Goal: Transaction & Acquisition: Book appointment/travel/reservation

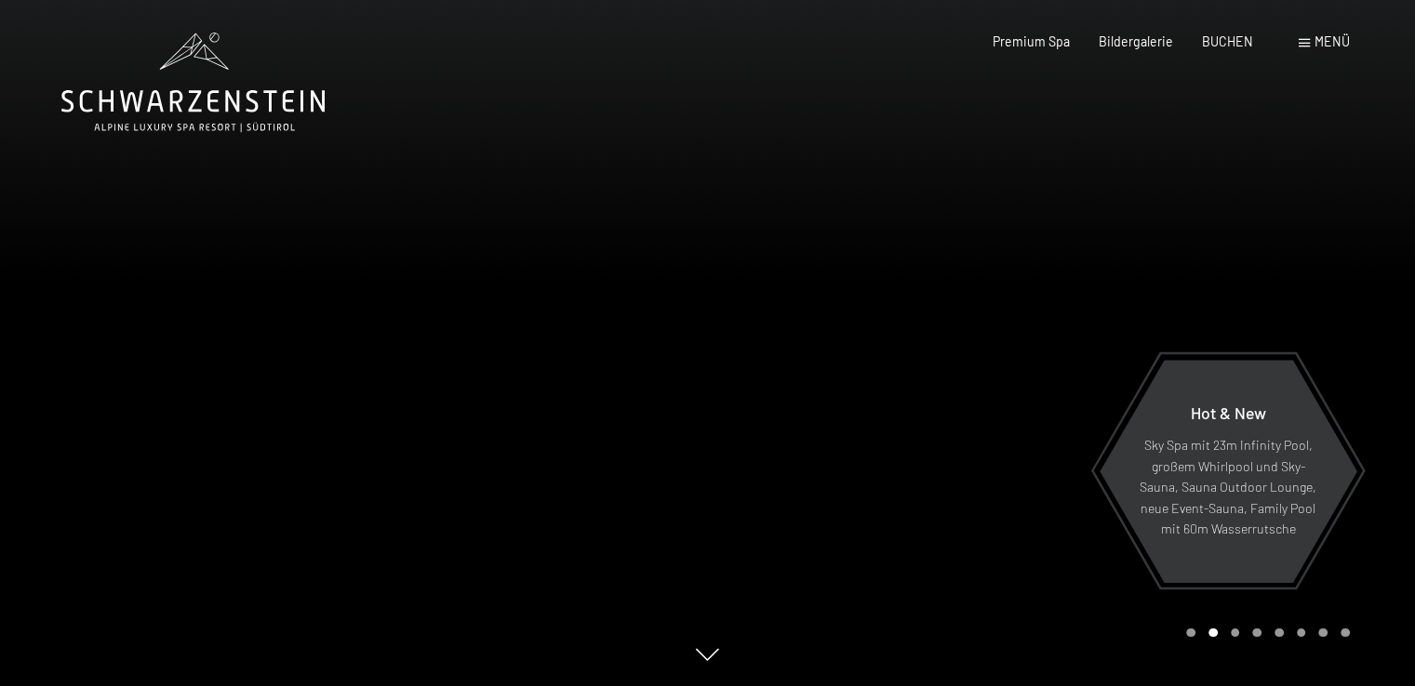
click at [1324, 38] on span "Menü" at bounding box center [1331, 41] width 35 height 16
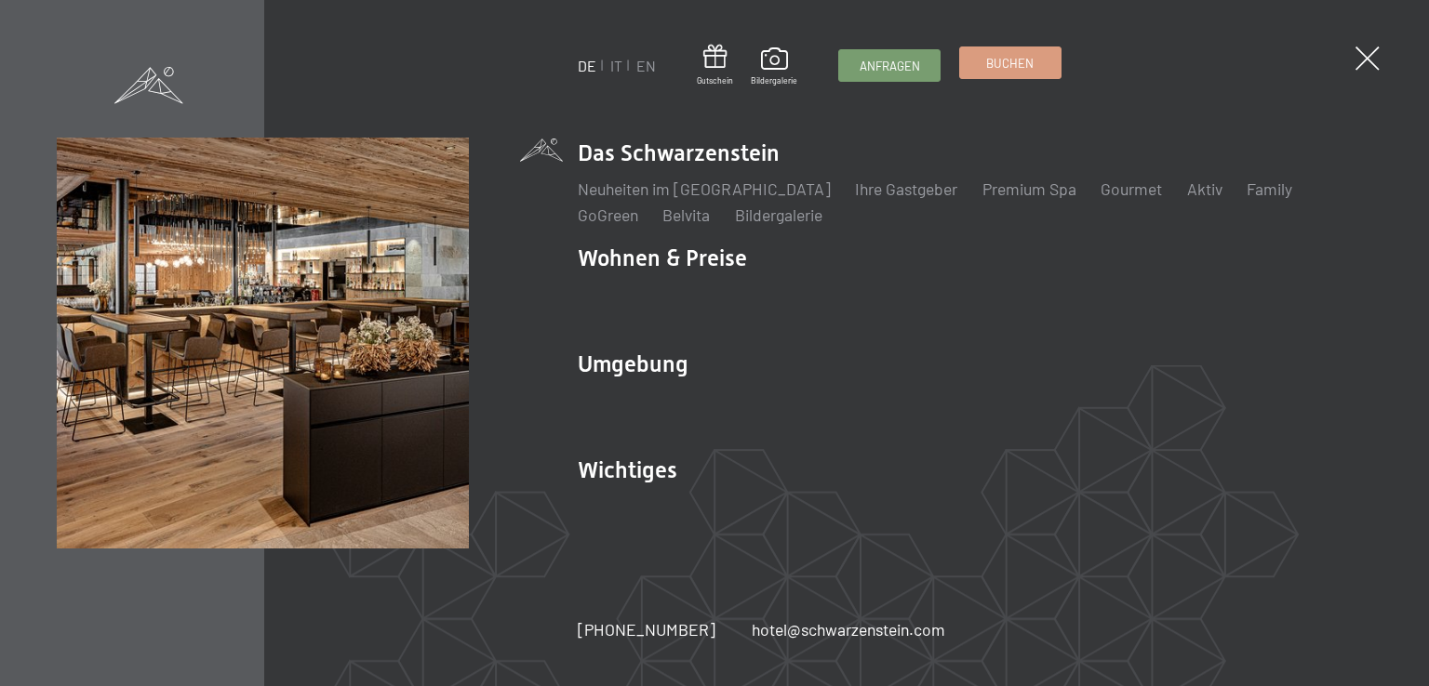
click at [1034, 72] on link "Buchen" at bounding box center [1010, 62] width 100 height 31
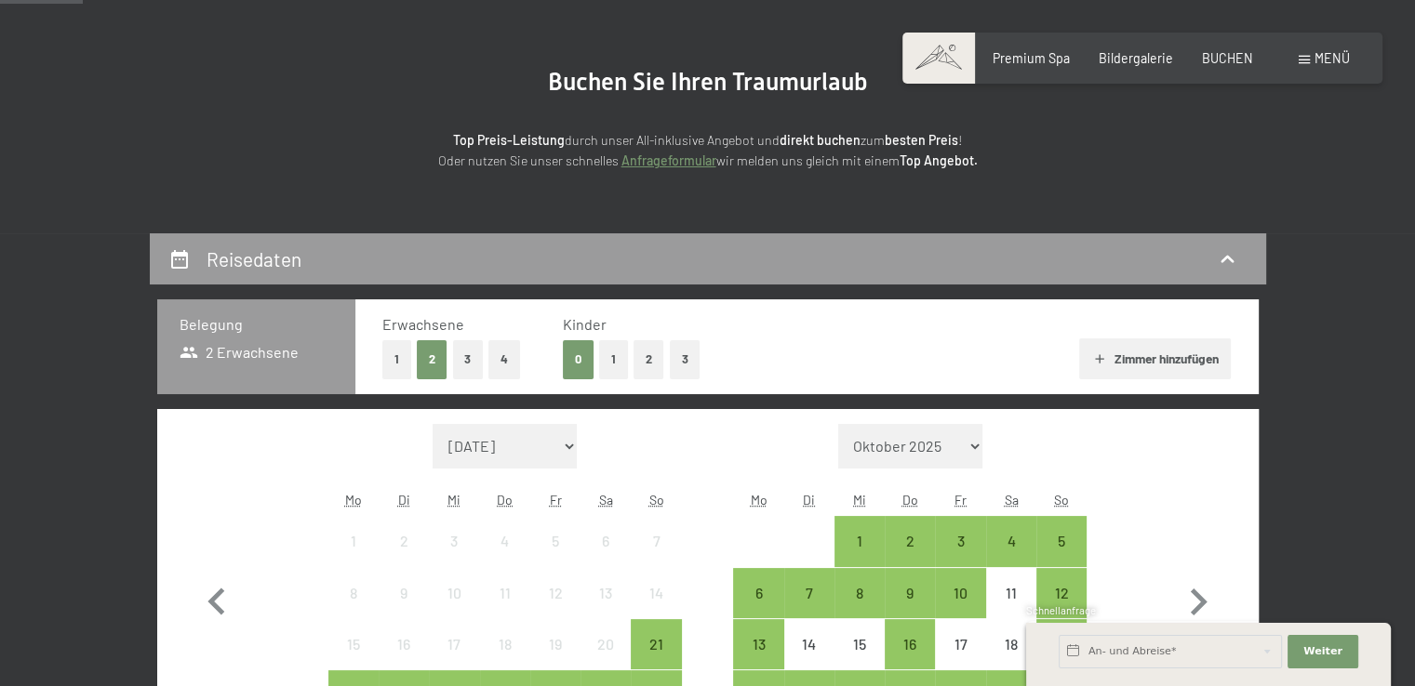
scroll to position [372, 0]
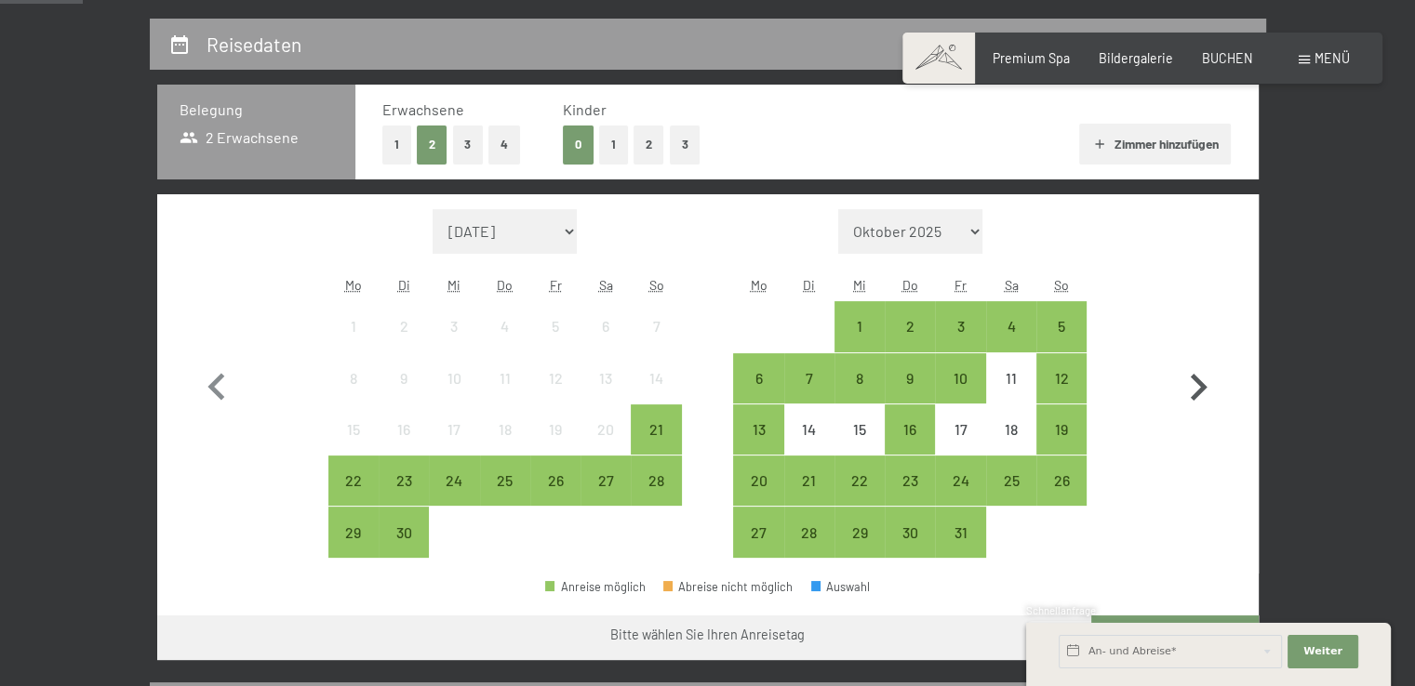
click at [1195, 393] on icon "button" at bounding box center [1199, 387] width 17 height 27
select select "2025-10-01"
select select "2025-11-01"
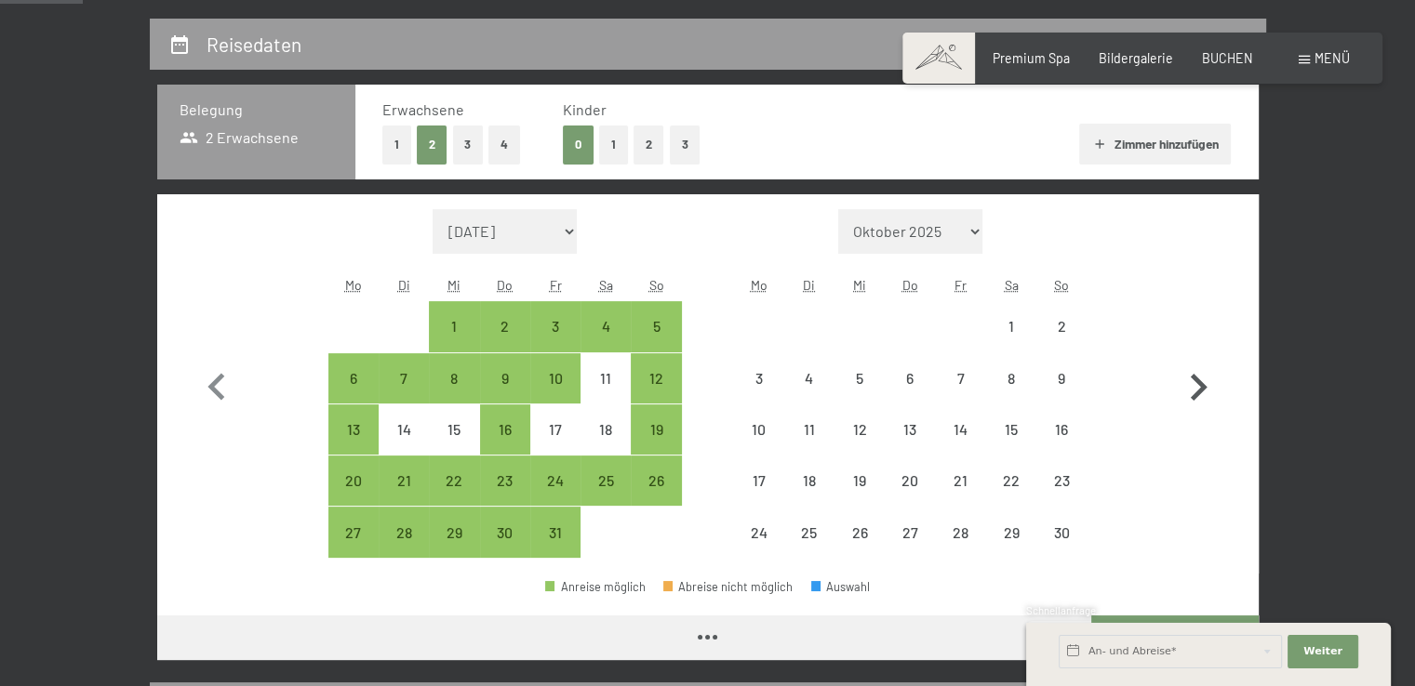
click at [1195, 393] on icon "button" at bounding box center [1199, 387] width 17 height 27
select select "2025-11-01"
select select "2025-12-01"
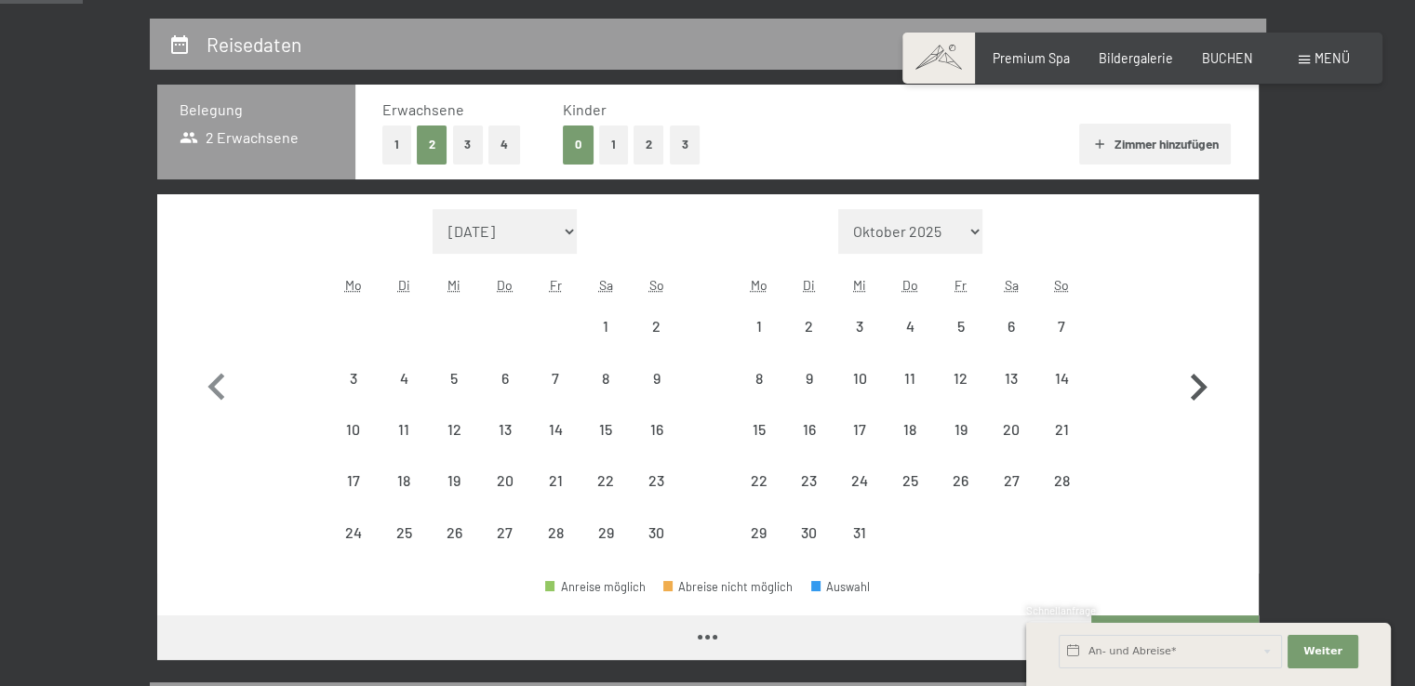
click at [1195, 393] on icon "button" at bounding box center [1199, 387] width 17 height 27
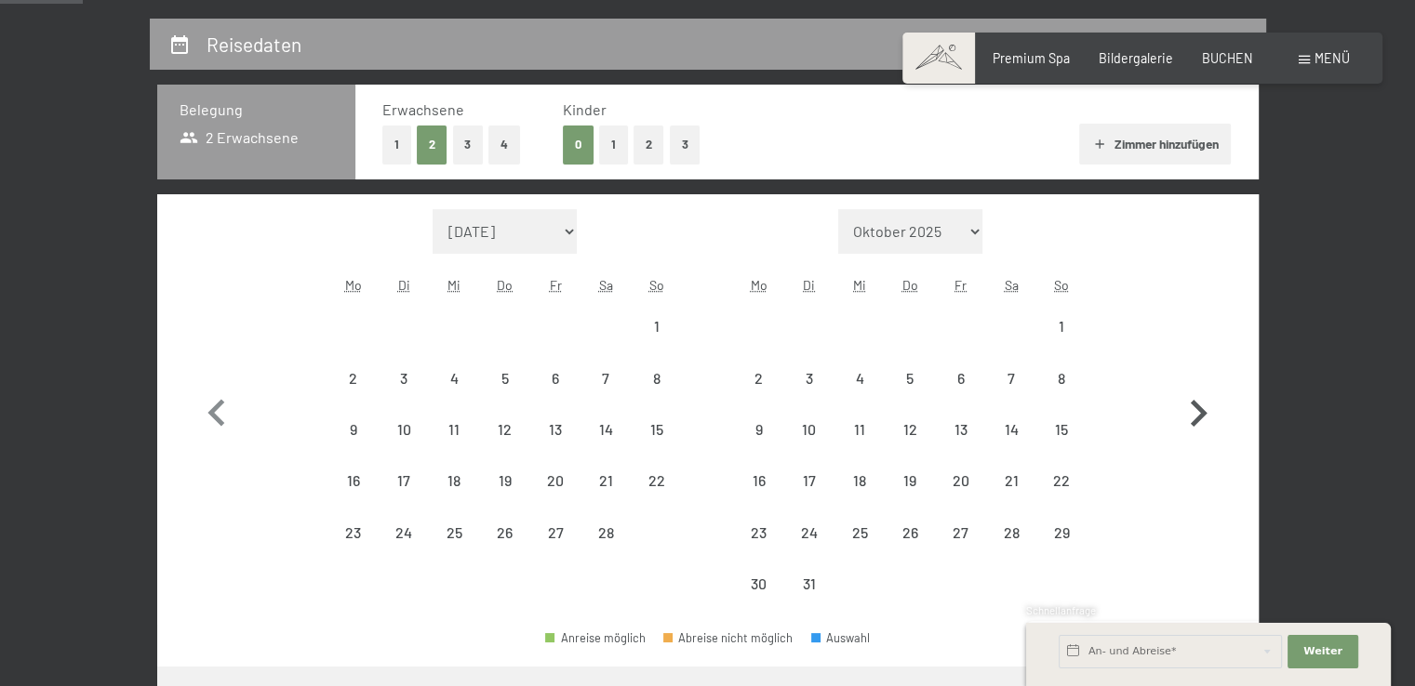
click at [1195, 393] on icon "button" at bounding box center [1198, 414] width 54 height 54
select select "2026-04-01"
select select "2026-05-01"
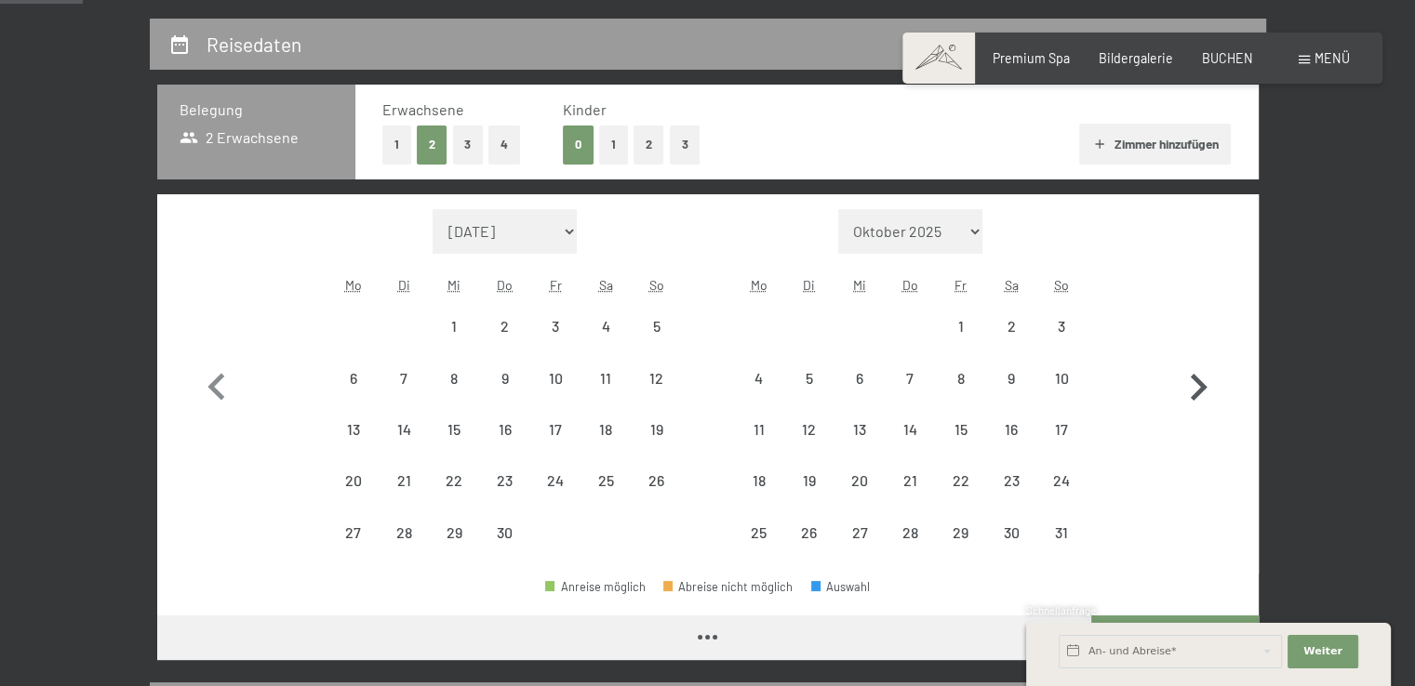
select select "2026-04-01"
select select "2026-05-01"
click at [1195, 393] on icon "button" at bounding box center [1199, 387] width 17 height 27
select select "2026-05-01"
select select "2026-06-01"
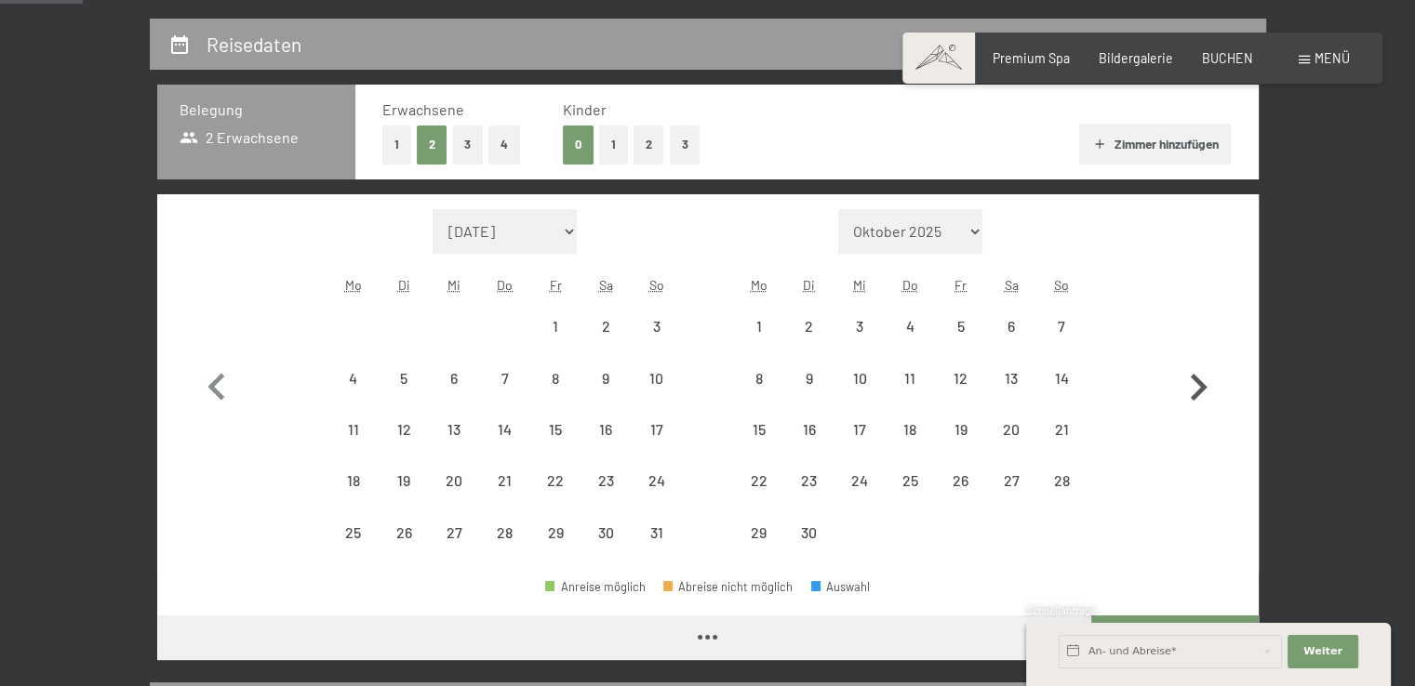
select select "2026-05-01"
select select "2026-06-01"
click at [1195, 393] on icon "button" at bounding box center [1199, 387] width 17 height 27
select select "2026-06-01"
select select "2026-07-01"
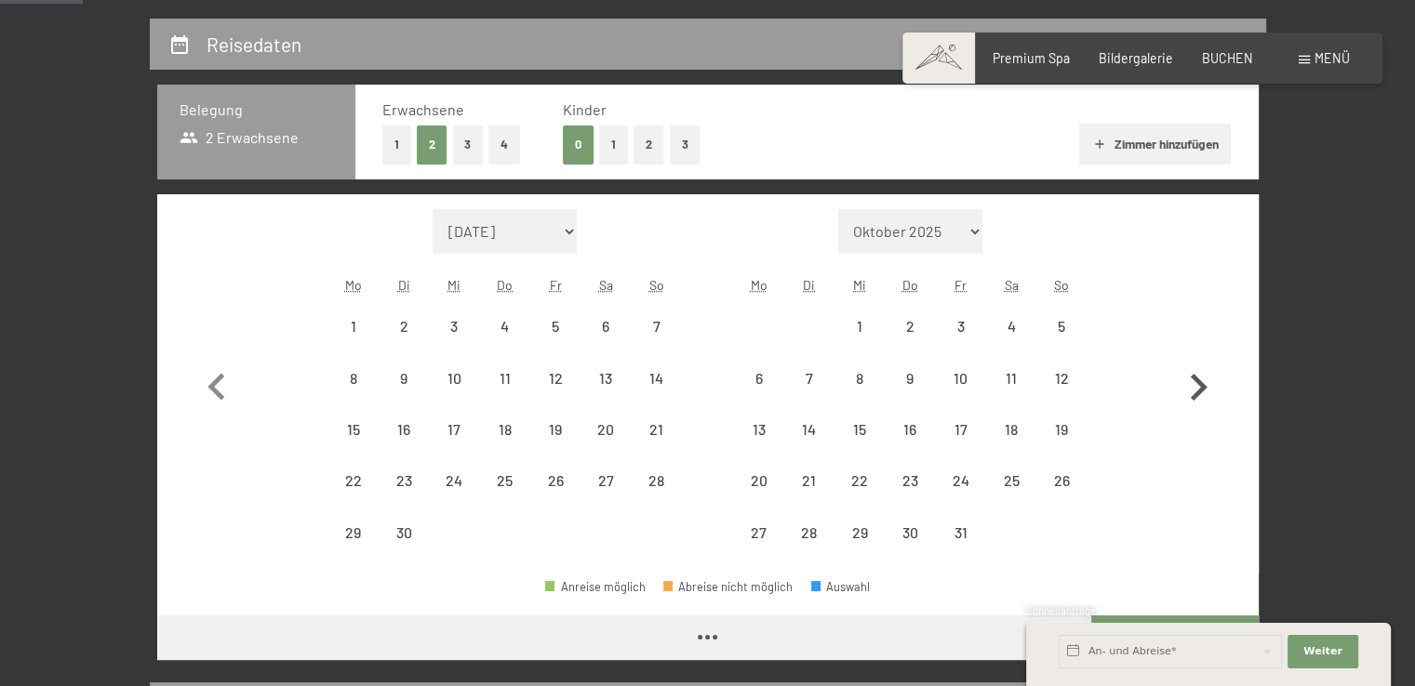
select select "2026-06-01"
select select "2026-07-01"
select select "2026-06-01"
select select "2026-07-01"
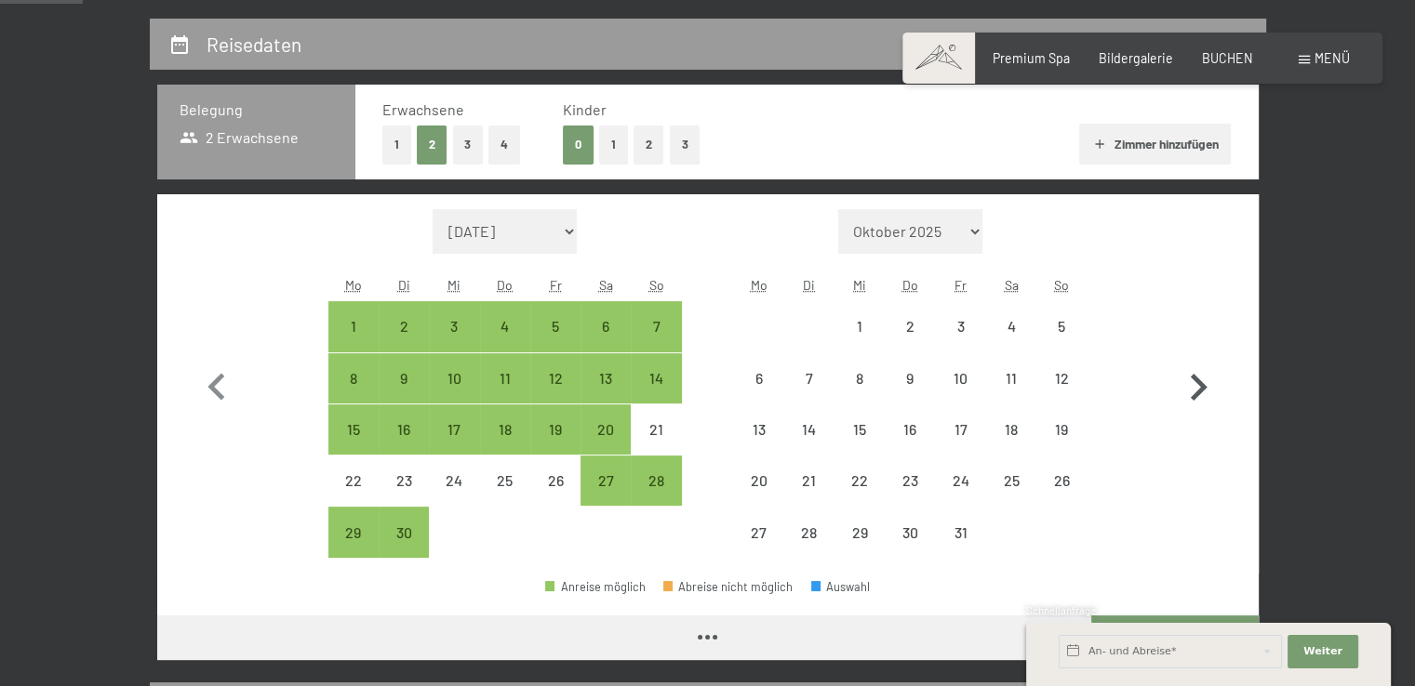
select select "2026-06-01"
select select "2026-07-01"
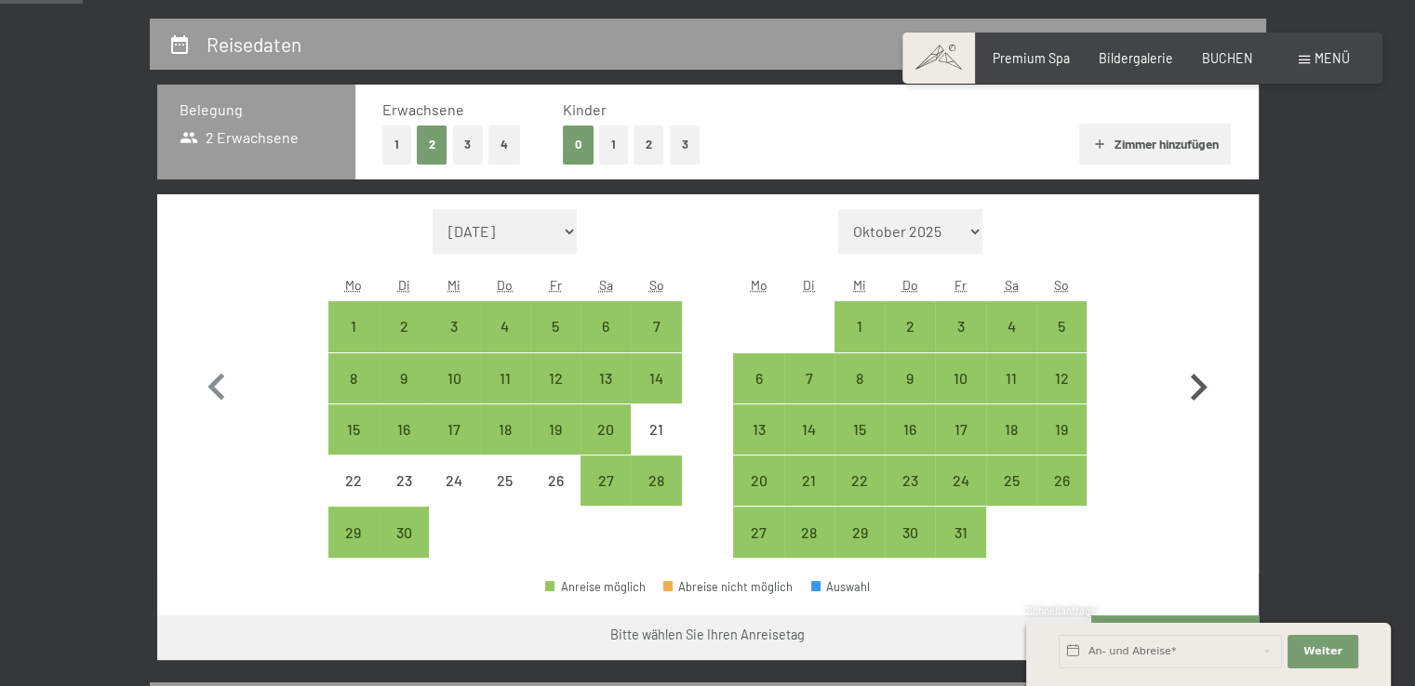
click at [1202, 385] on icon "button" at bounding box center [1199, 387] width 17 height 27
select select "2026-07-01"
select select "2026-08-01"
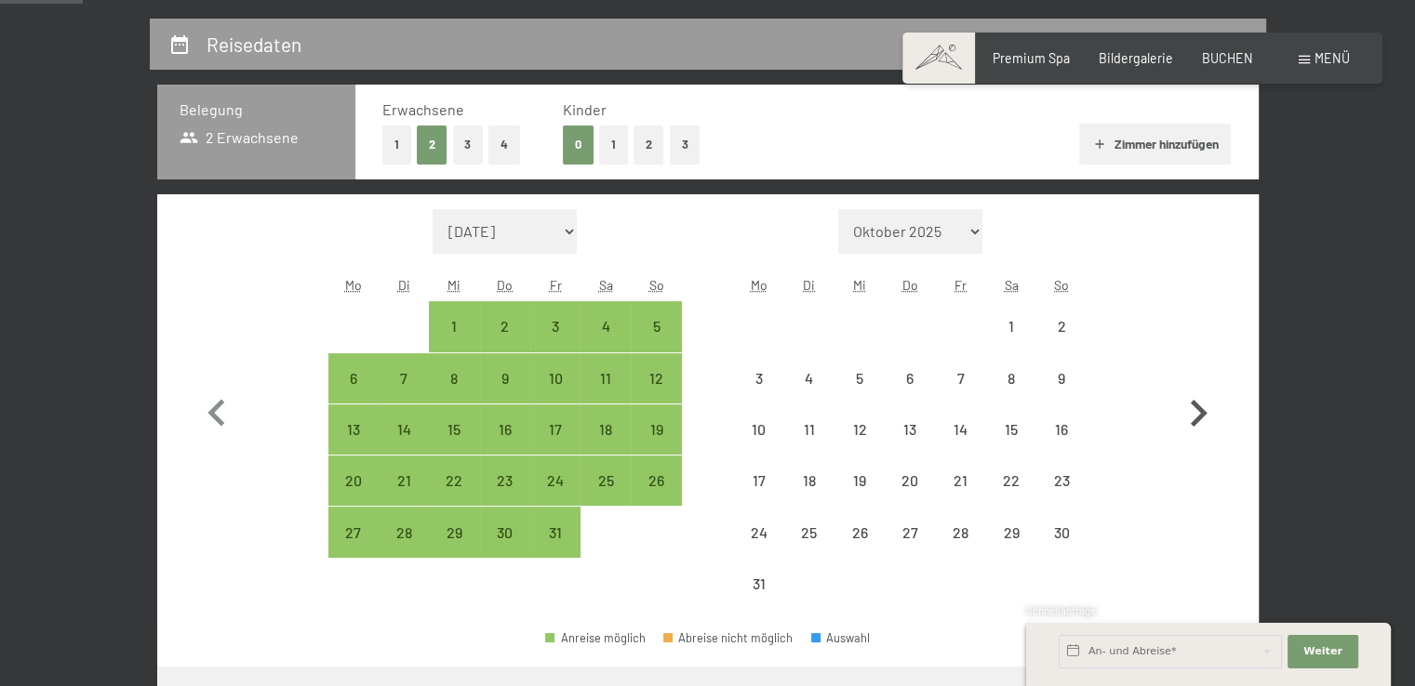
select select "2026-07-01"
select select "2026-08-01"
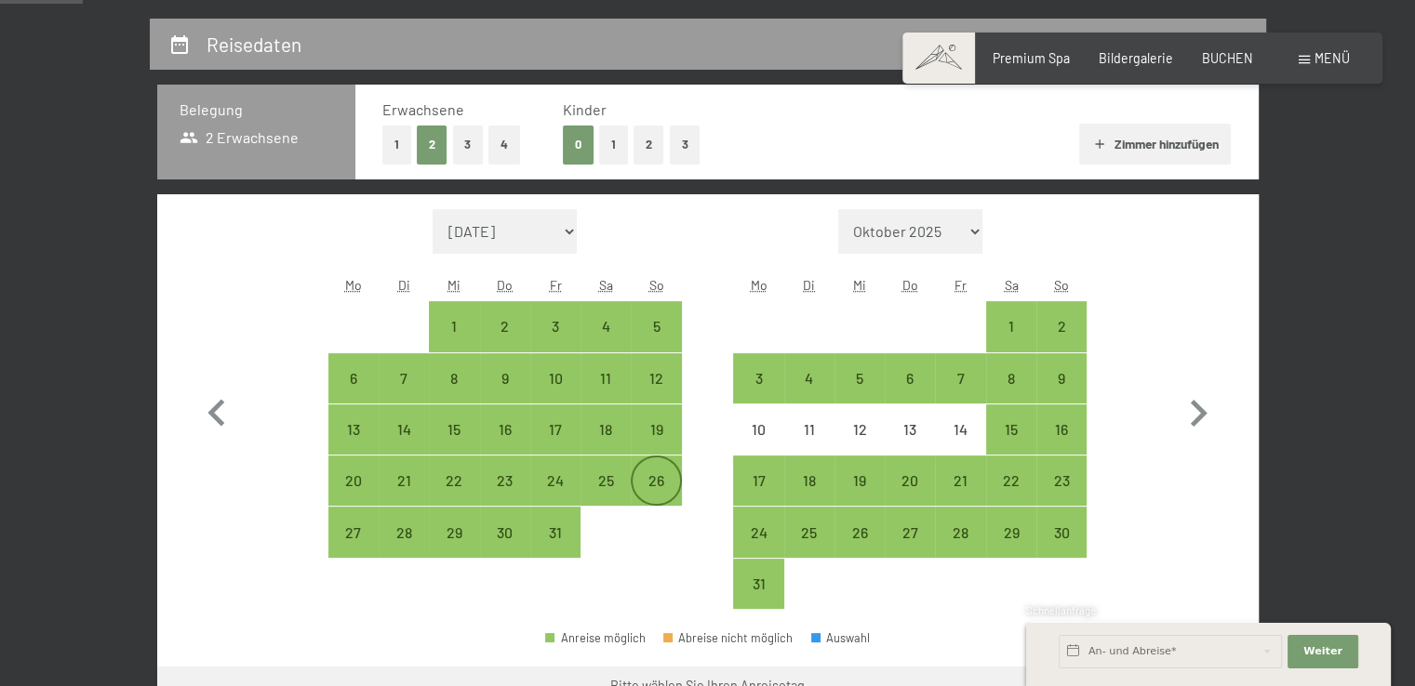
click at [651, 483] on div "26" at bounding box center [655, 496] width 47 height 47
select select "2026-07-01"
select select "2026-08-01"
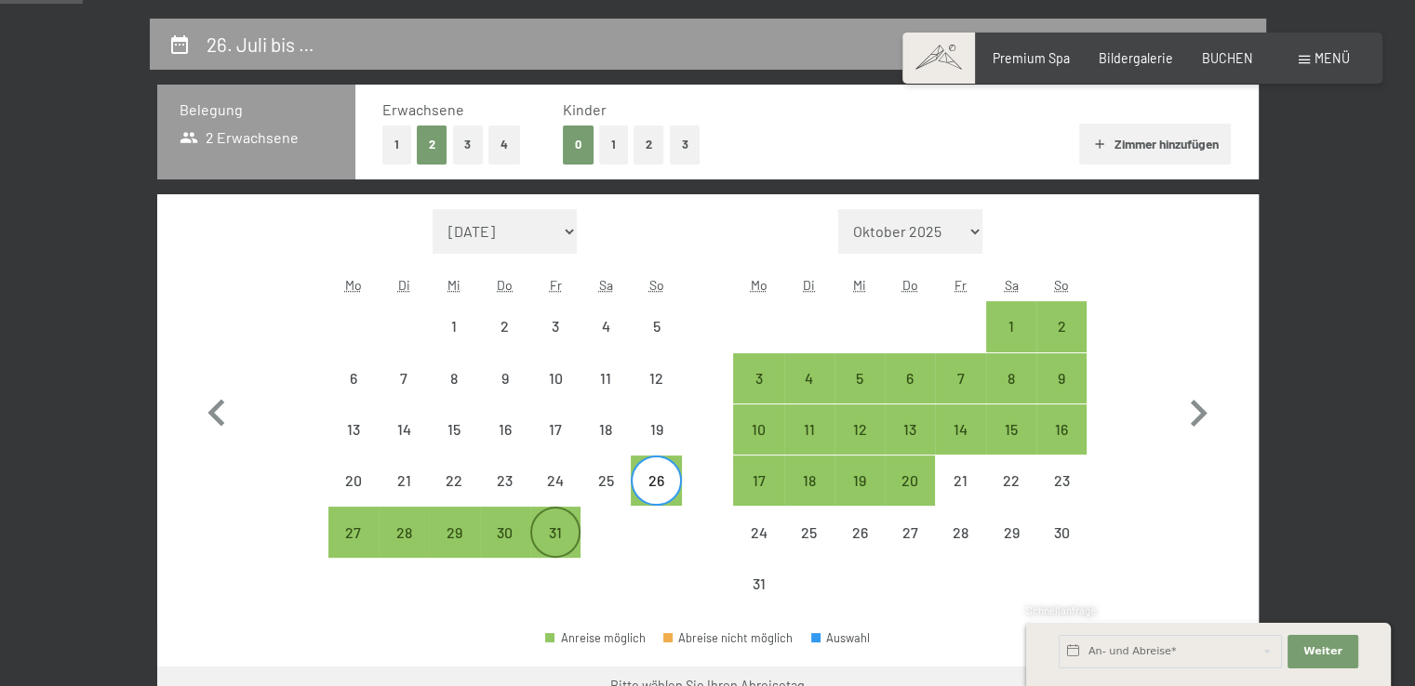
click at [560, 541] on div "31" at bounding box center [555, 548] width 47 height 47
select select "2026-07-01"
select select "2026-08-01"
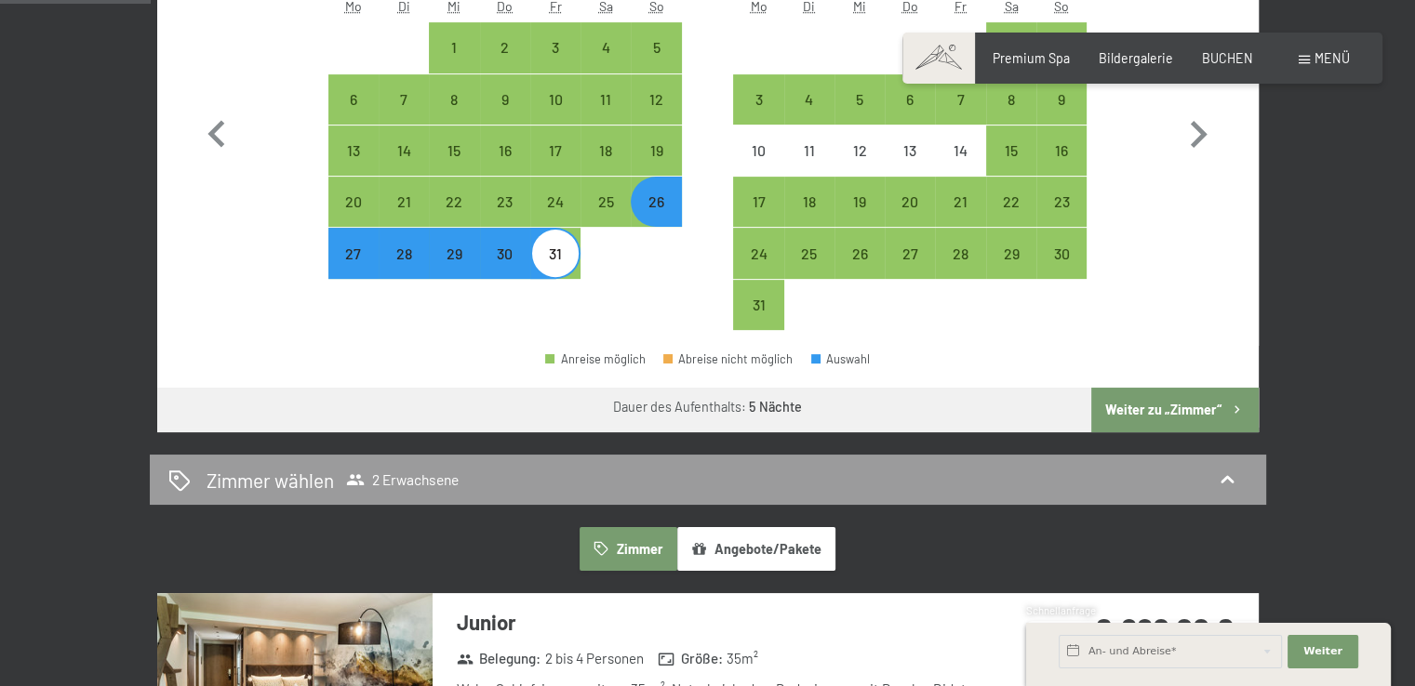
click at [1169, 414] on button "Weiter zu „Zimmer“" at bounding box center [1174, 410] width 166 height 45
select select "2026-07-01"
select select "2026-08-01"
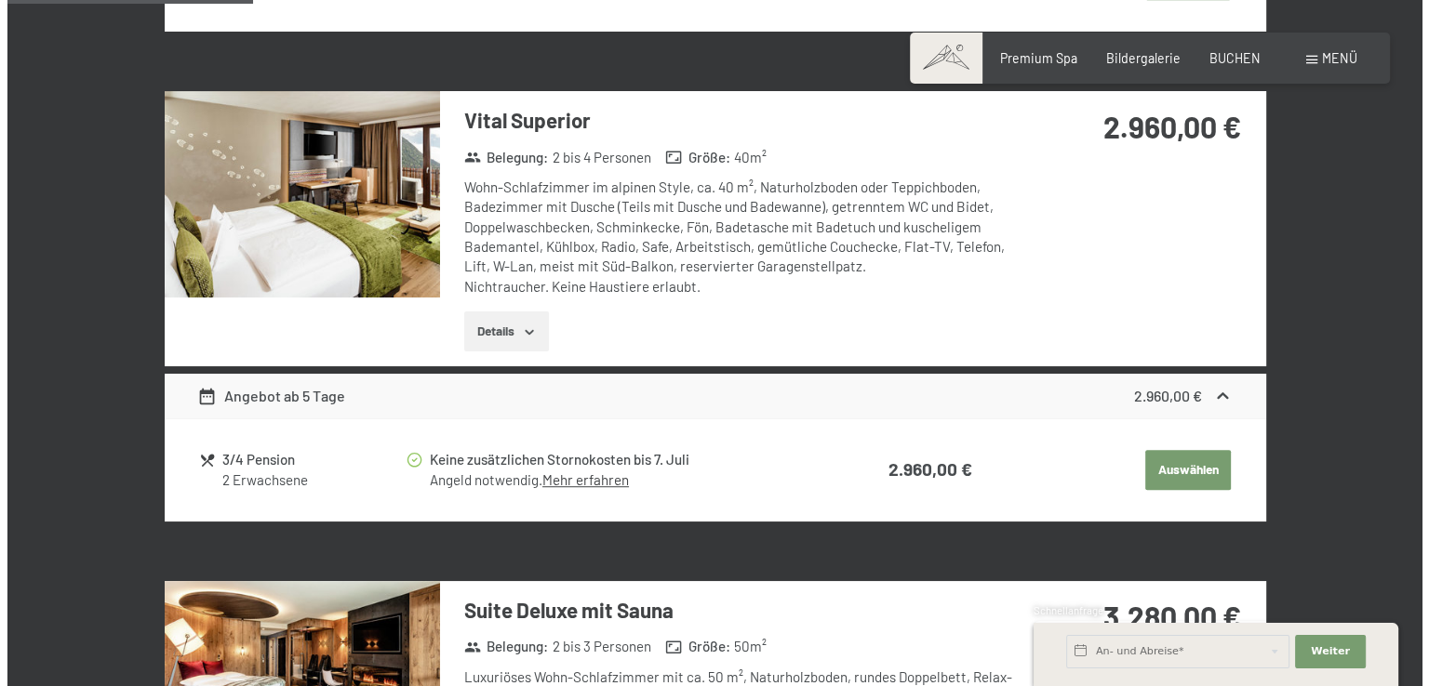
scroll to position [949, 0]
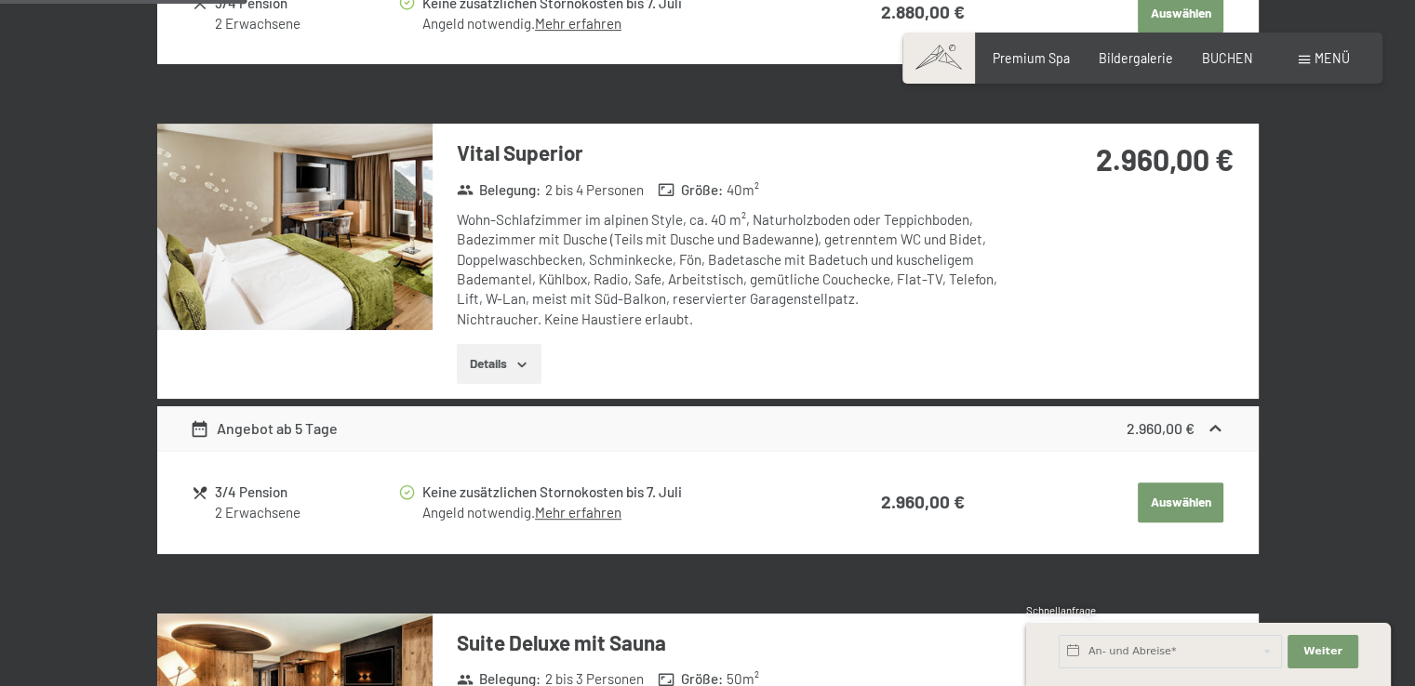
click at [1323, 60] on span "Menü" at bounding box center [1331, 58] width 35 height 16
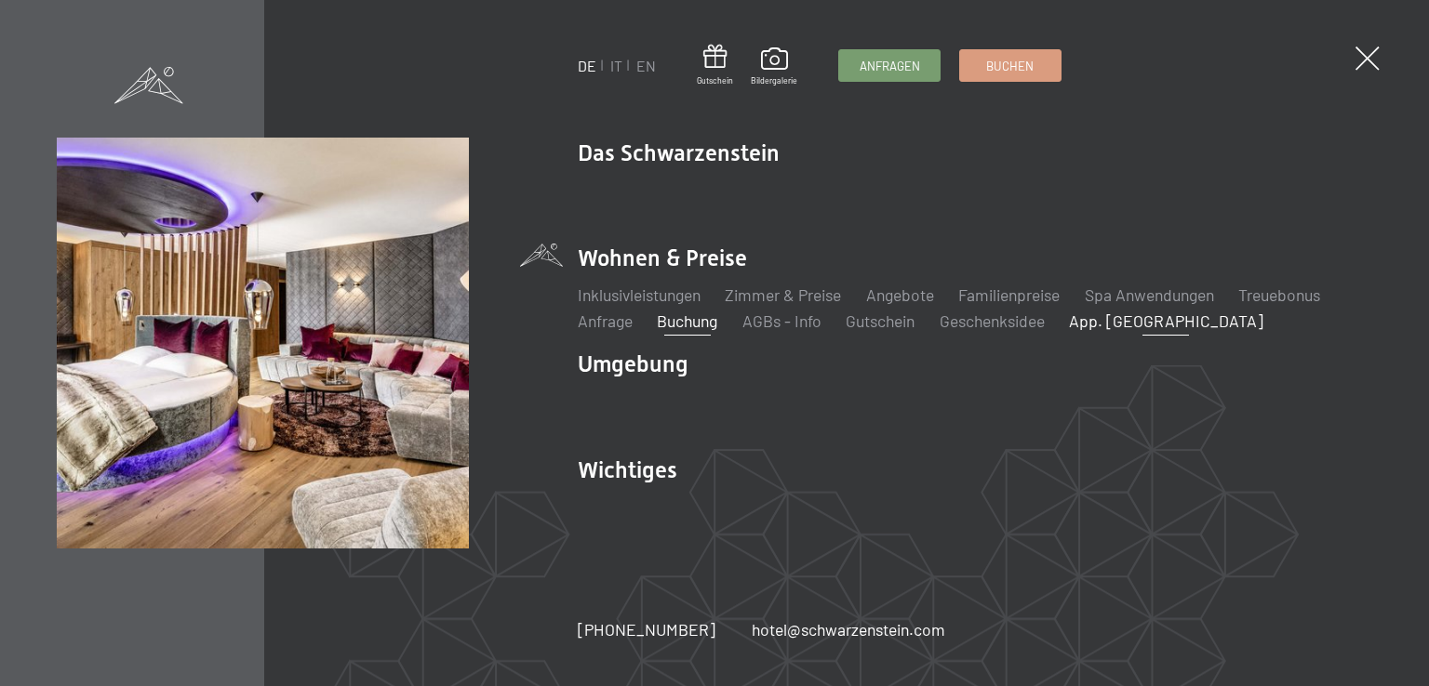
click at [1129, 323] on link "App. [GEOGRAPHIC_DATA]" at bounding box center [1166, 321] width 194 height 20
